Goal: Transaction & Acquisition: Download file/media

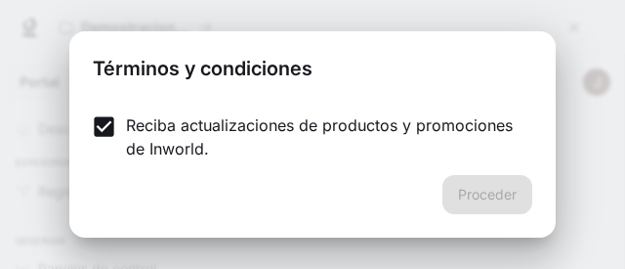
click at [465, 181] on div "Proceder" at bounding box center [312, 206] width 487 height 63
click at [455, 142] on p "Reciba actualizaciones de productos y promociones de Inworld." at bounding box center [321, 136] width 391 height 47
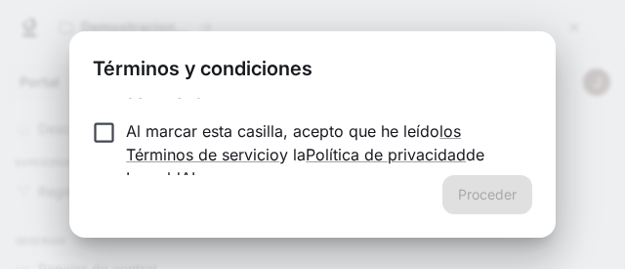
scroll to position [41, 0]
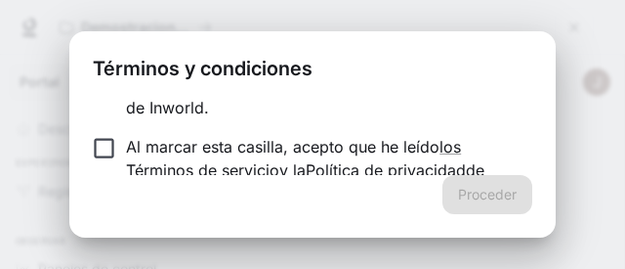
click at [479, 115] on p "Reciba actualizaciones de productos y promociones de Inworld." at bounding box center [321, 95] width 391 height 47
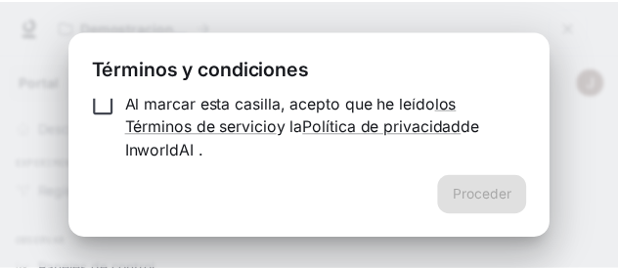
scroll to position [90, 0]
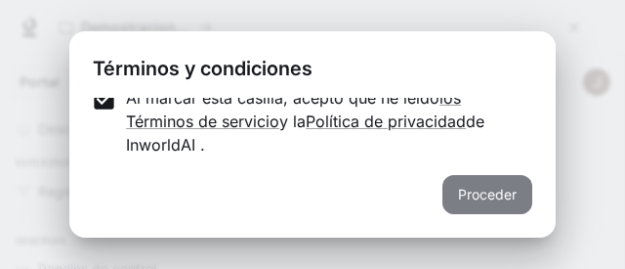
click at [491, 183] on font "Proceder" at bounding box center [487, 194] width 59 height 24
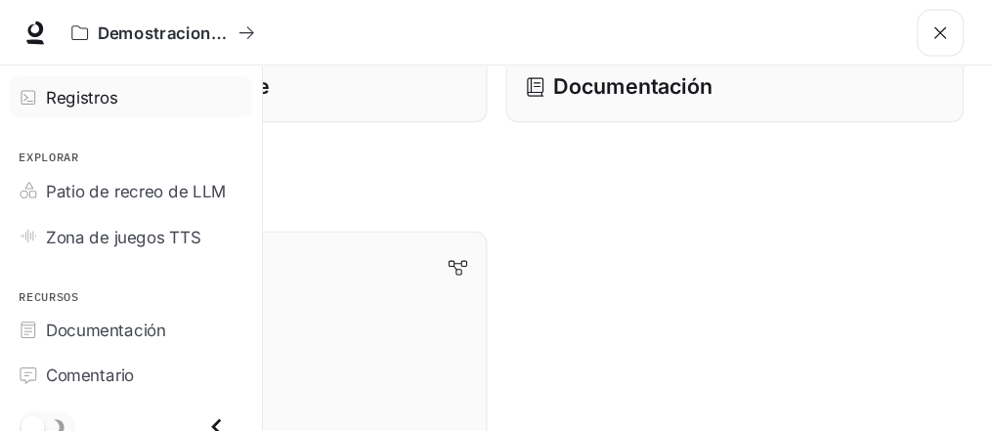
scroll to position [149, 0]
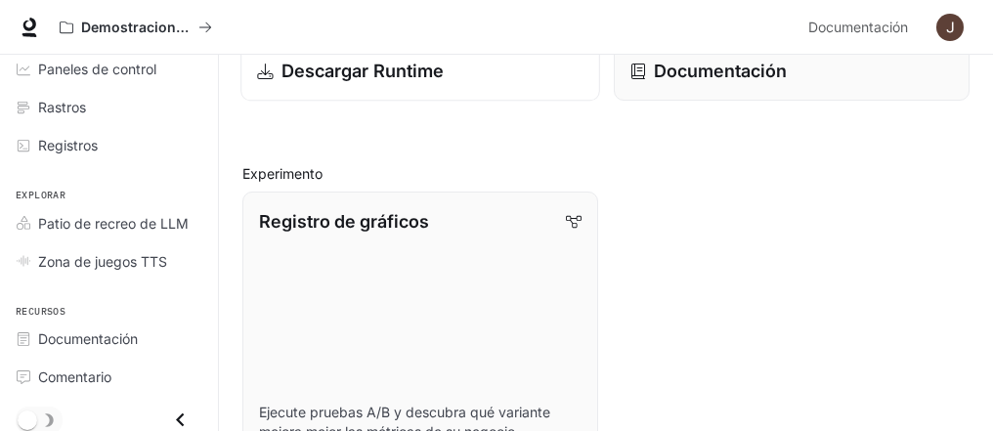
click at [386, 61] on font "Descargar Runtime" at bounding box center [362, 71] width 163 height 21
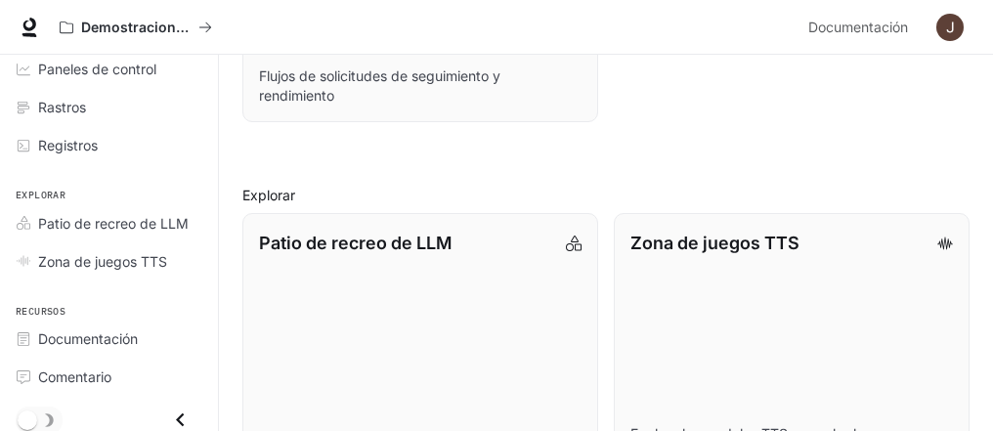
scroll to position [1242, 0]
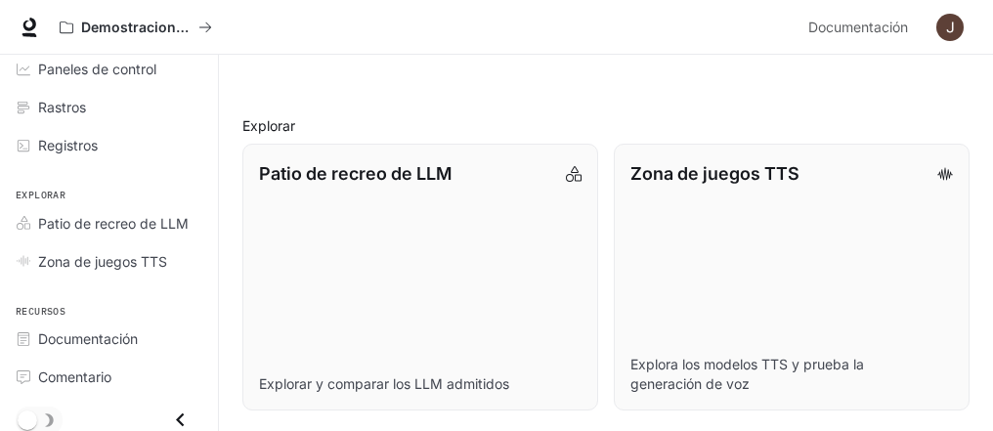
click at [498, 27] on div "Demostraciones de IA en el mundo" at bounding box center [426, 27] width 750 height 39
click at [317, 21] on div "Demostraciones de IA en el mundo" at bounding box center [426, 27] width 750 height 39
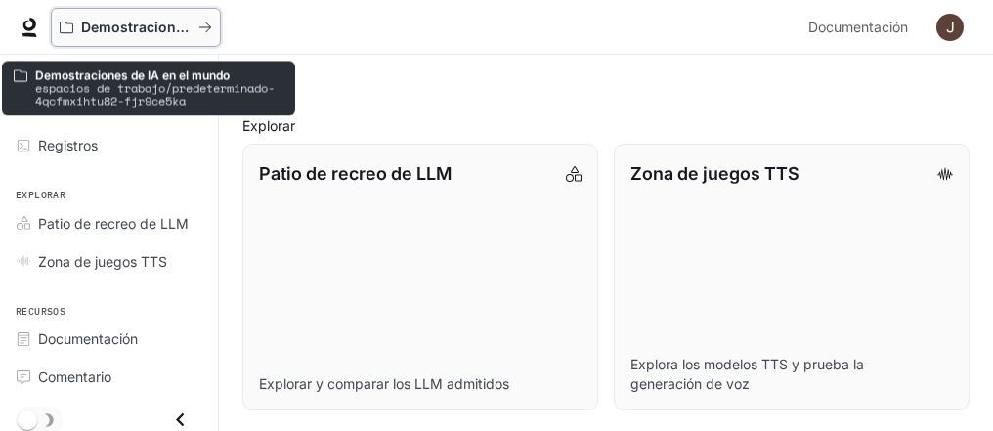
click at [207, 29] on icon "Todos los espacios de trabajo" at bounding box center [205, 27] width 12 height 10
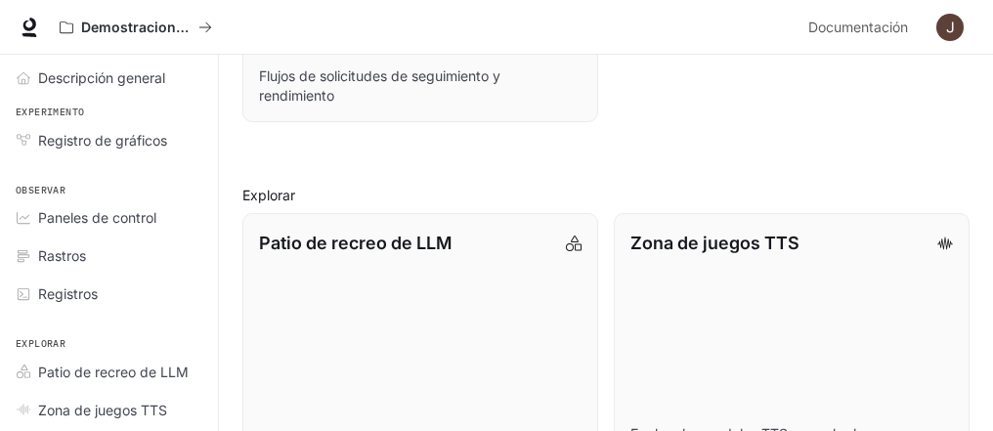
scroll to position [1242, 0]
